Goal: Information Seeking & Learning: Find specific fact

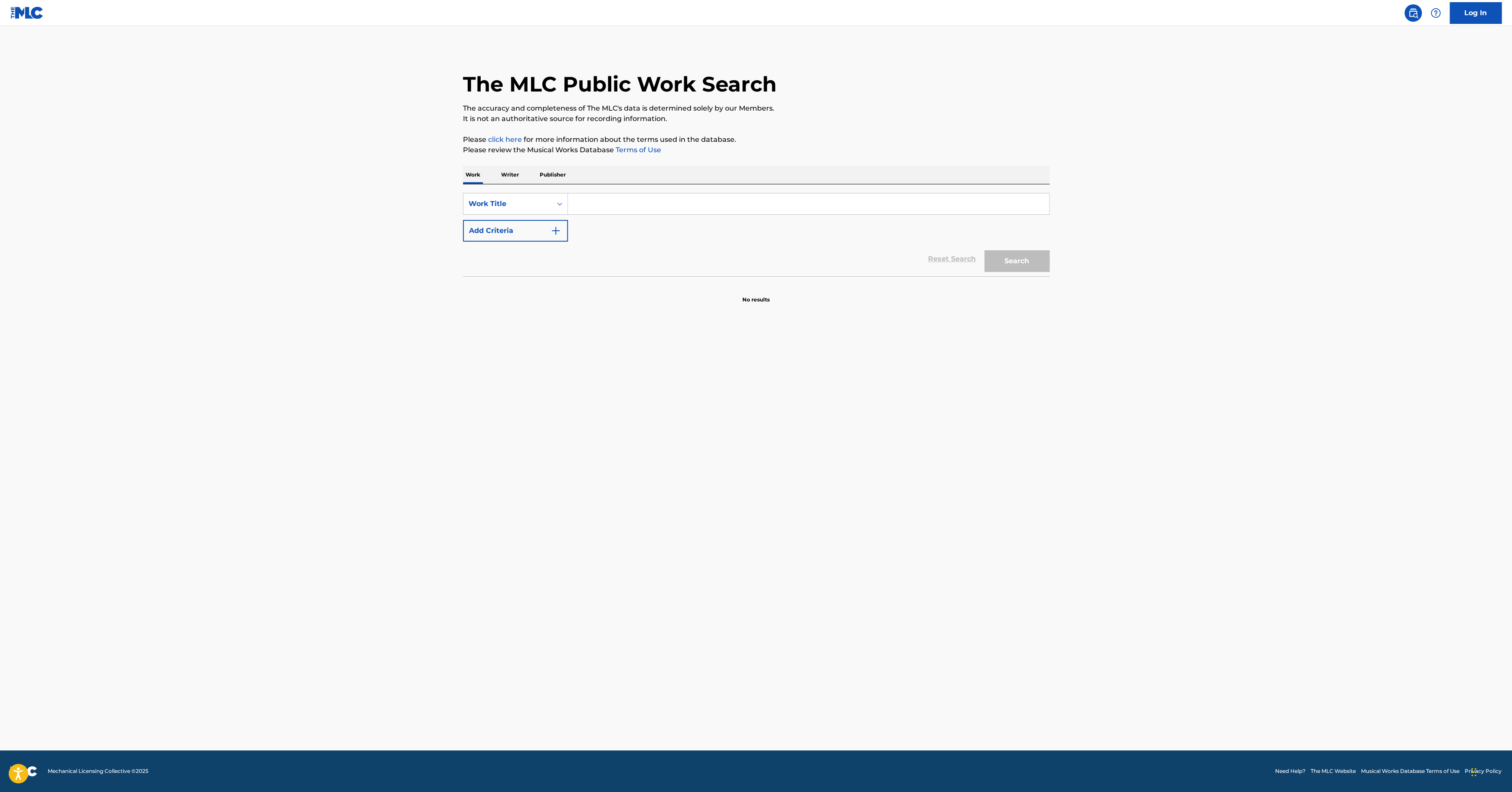
click at [511, 173] on p "Writer" at bounding box center [509, 174] width 23 height 18
click at [651, 205] on input "Search Form" at bounding box center [809, 204] width 481 height 21
type input "mehka"
click at [984, 229] on button "Search" at bounding box center [1017, 239] width 65 height 22
click at [1014, 242] on button "Search" at bounding box center [1017, 239] width 65 height 22
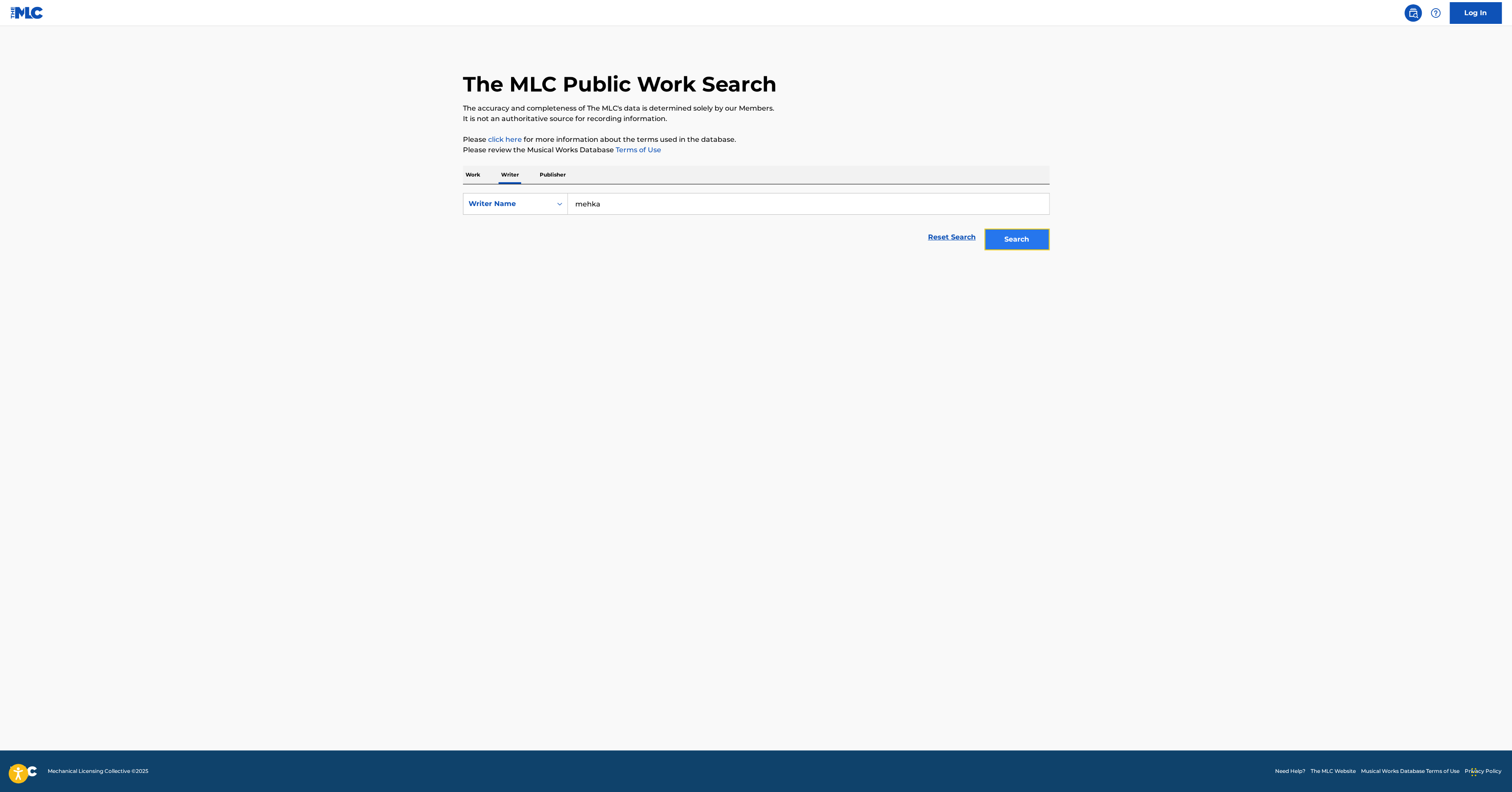
click at [1014, 242] on button "Search" at bounding box center [1017, 239] width 65 height 22
drag, startPoint x: 1014, startPoint y: 242, endPoint x: 988, endPoint y: 236, distance: 26.7
click at [1009, 241] on div "Search" at bounding box center [1015, 237] width 69 height 35
click at [465, 174] on p "Work" at bounding box center [473, 174] width 20 height 18
click at [695, 197] on input "Search Form" at bounding box center [809, 204] width 481 height 21
